Goal: Find specific page/section: Find specific page/section

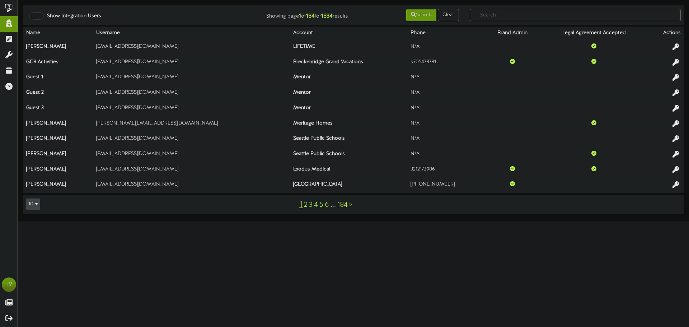
click at [283, 222] on html "ChannelValet Impersonate Content Portal Misc Tools Audit Records Help TV Tyler …" at bounding box center [344, 111] width 689 height 222
click at [37, 15] on div at bounding box center [36, 16] width 14 height 8
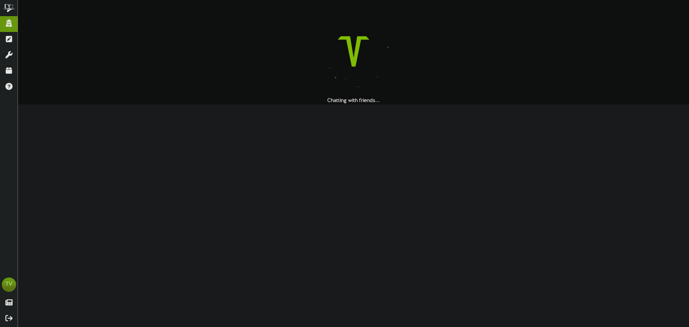
click at [513, 27] on div at bounding box center [353, 51] width 661 height 92
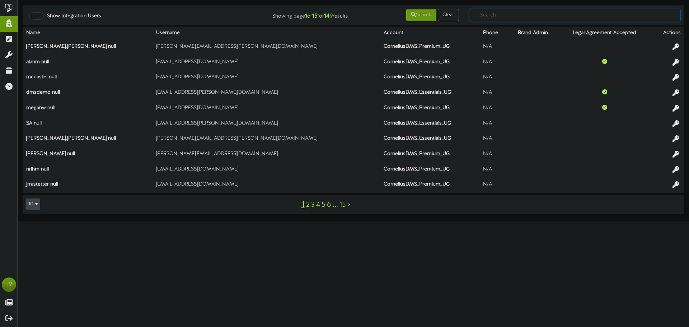
click at [550, 15] on input "text" at bounding box center [575, 15] width 211 height 12
type input "maverik"
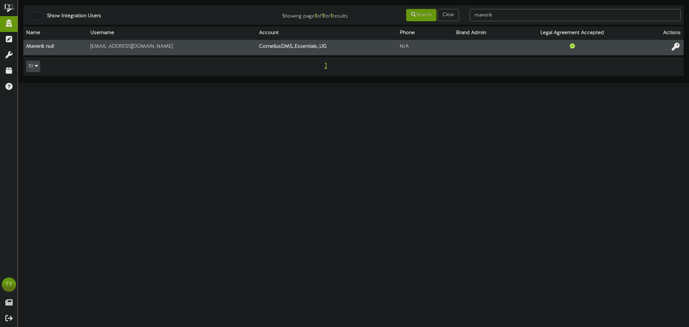
click at [675, 47] on icon at bounding box center [676, 47] width 8 height 8
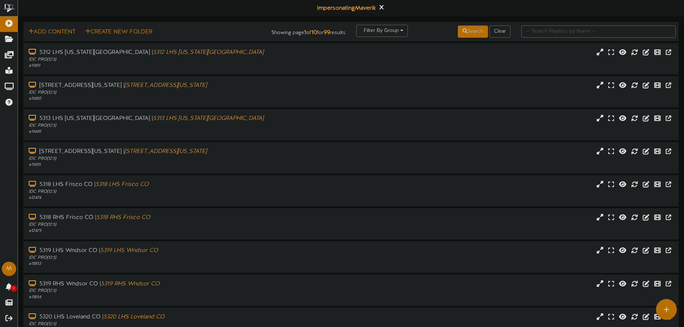
click at [537, 38] on div at bounding box center [598, 32] width 165 height 14
click at [537, 34] on input "text" at bounding box center [598, 31] width 154 height 12
type input "5128"
